Goal: Information Seeking & Learning: Learn about a topic

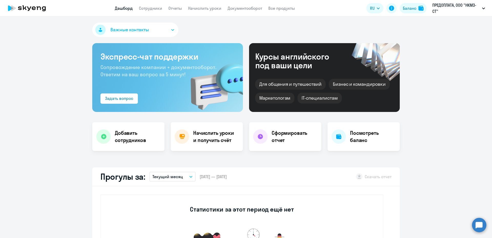
select select "30"
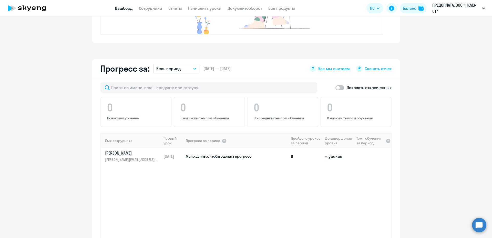
scroll to position [258, 0]
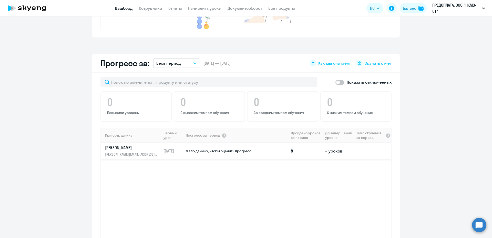
click at [204, 152] on span "Мало данных, чтобы оценить прогресс" at bounding box center [219, 150] width 66 height 5
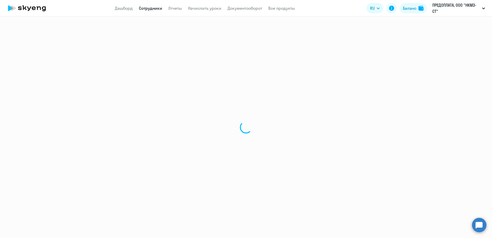
select select "english"
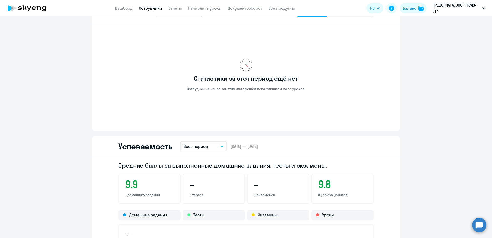
click at [480, 186] on ng-component "[PERSON_NAME] [PERSON_NAME][EMAIL_ADDRESS][DOMAIN_NAME] [PERSON_NAME] Баланс 22…" at bounding box center [246, 240] width 492 height 948
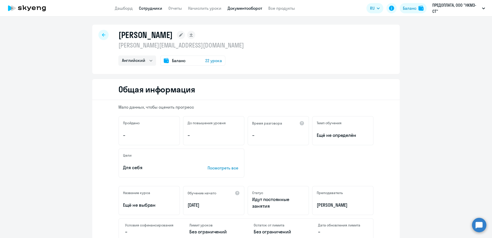
click at [236, 9] on link "Документооборот" at bounding box center [245, 8] width 35 height 5
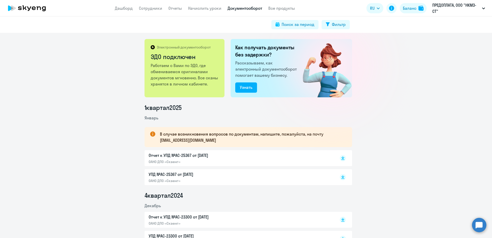
click at [188, 80] on p "Работаем с Вами по ЭДО, где обмениваемся оригиналами документов мгновенно. Все …" at bounding box center [185, 74] width 68 height 25
